Goal: Find specific page/section: Find specific page/section

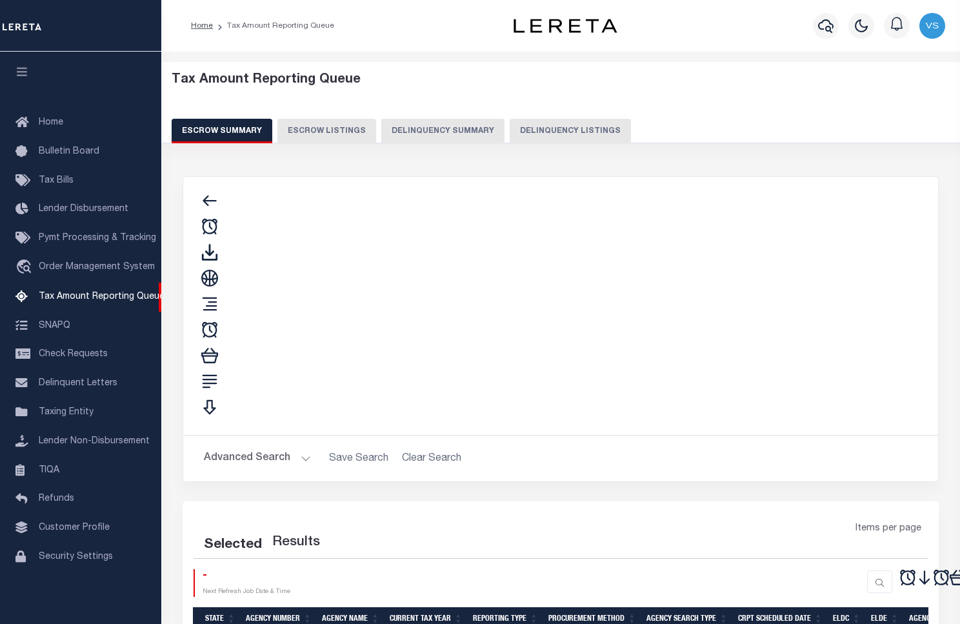
select select "100"
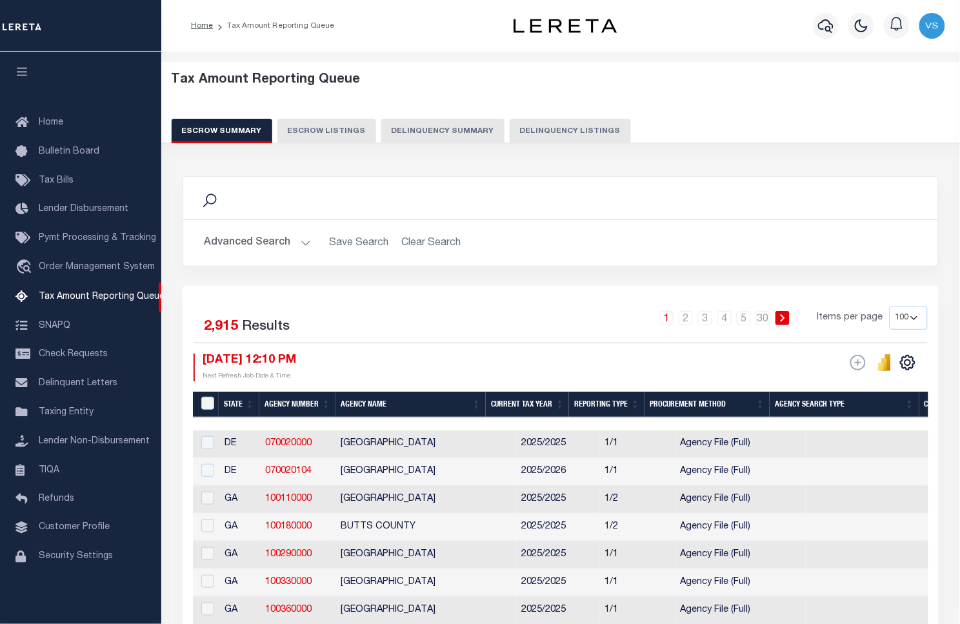
click at [568, 136] on button "Delinquency Listings" at bounding box center [570, 131] width 121 height 25
select select "100"
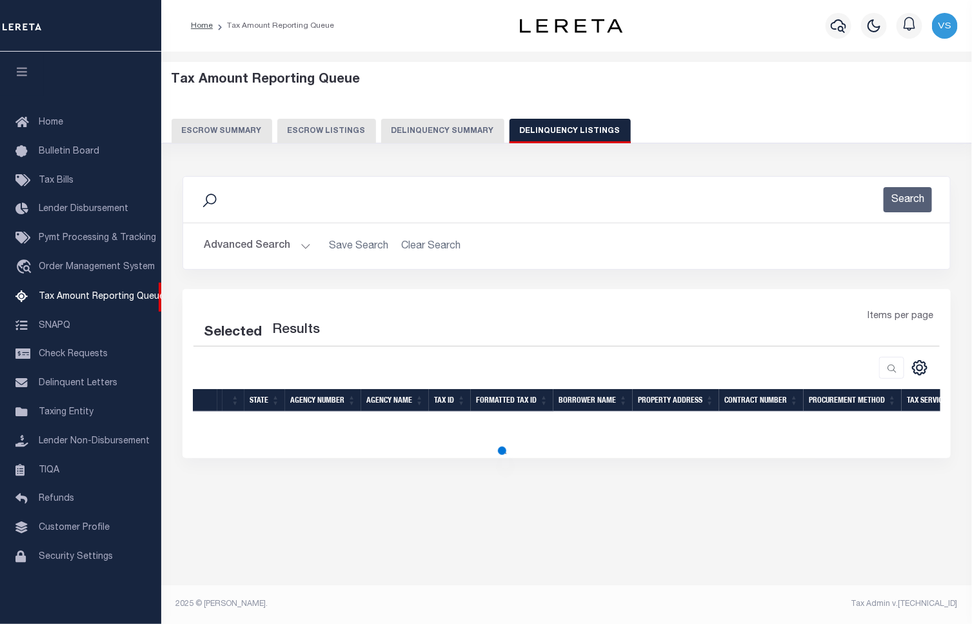
select select "100"
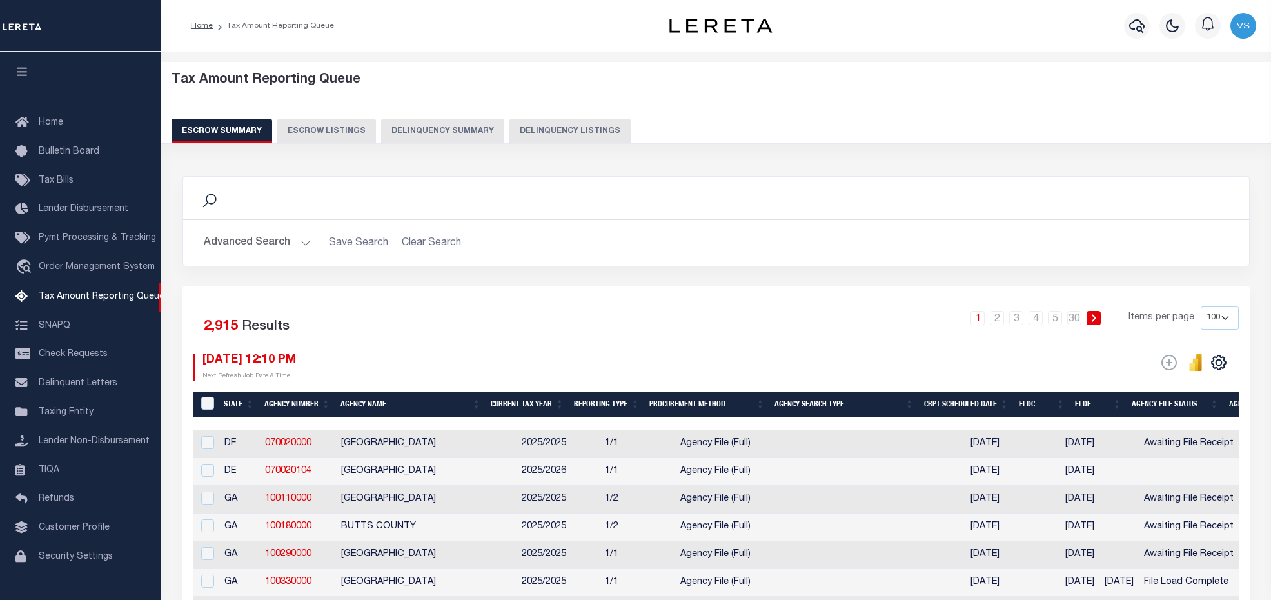
select select "100"
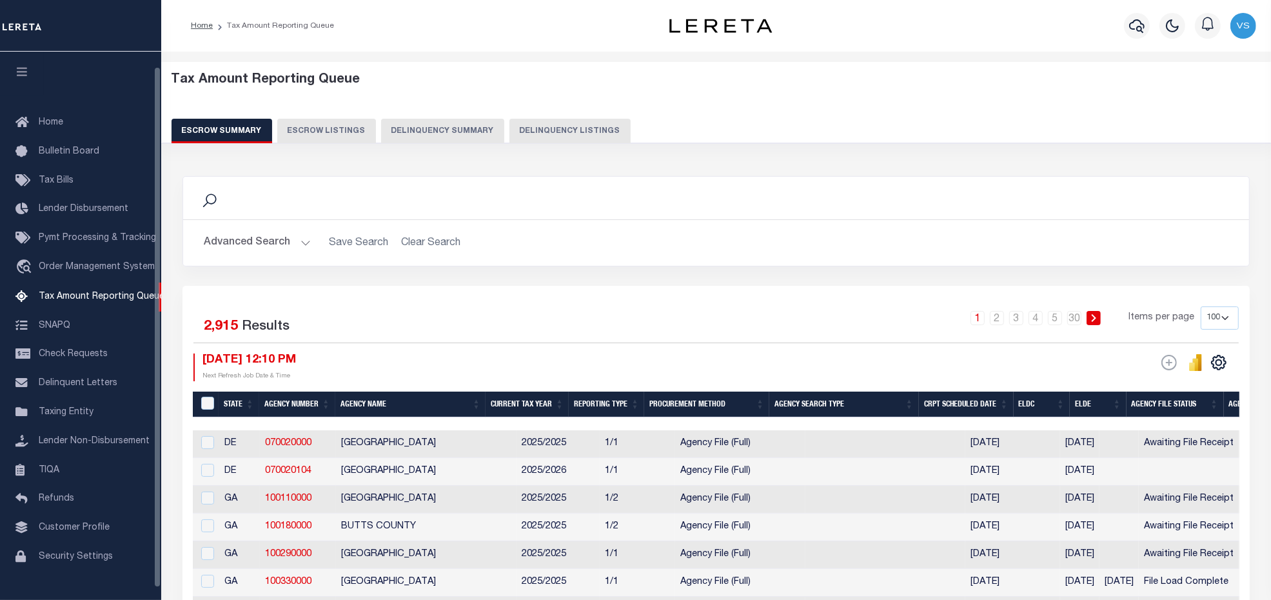
scroll to position [16, 0]
